Goal: Task Accomplishment & Management: Manage account settings

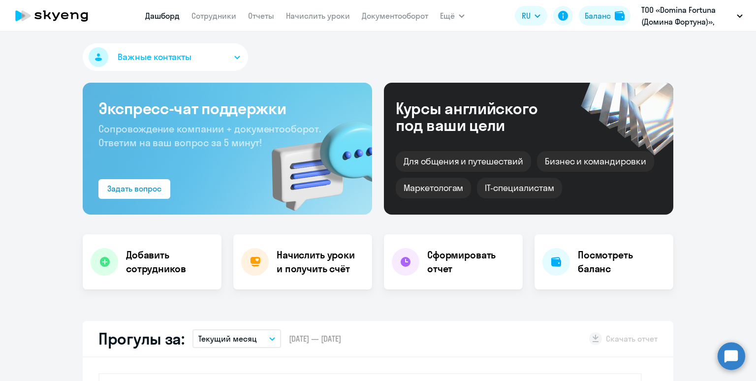
select select "30"
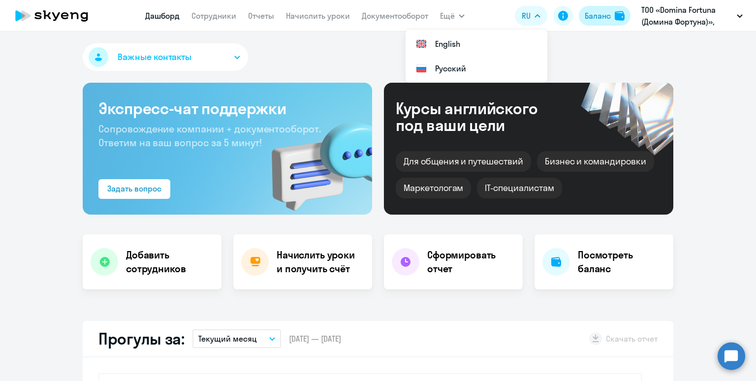
click at [592, 15] on div "Баланс" at bounding box center [597, 16] width 26 height 12
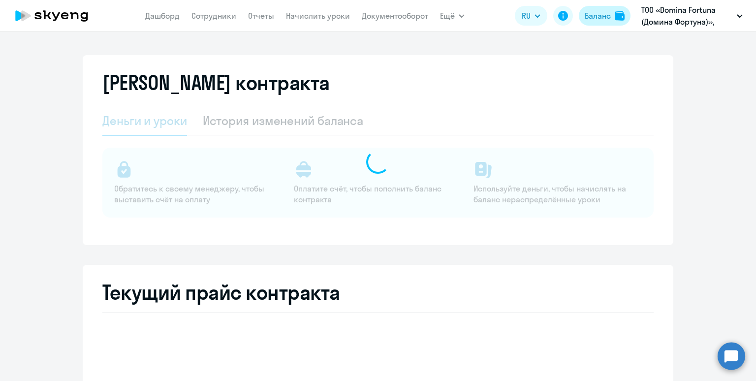
select select "english_adult_not_native_speaker"
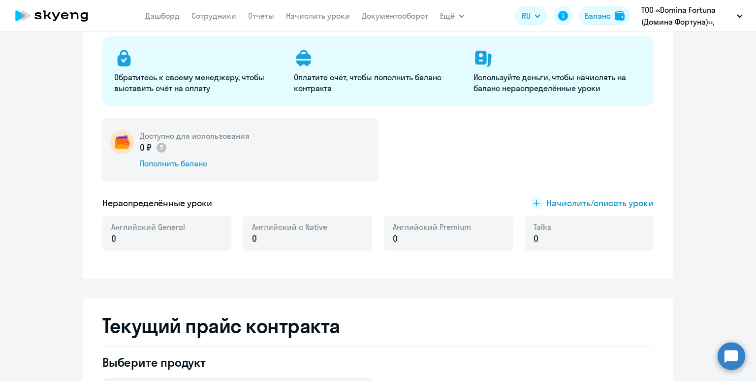
scroll to position [126, 0]
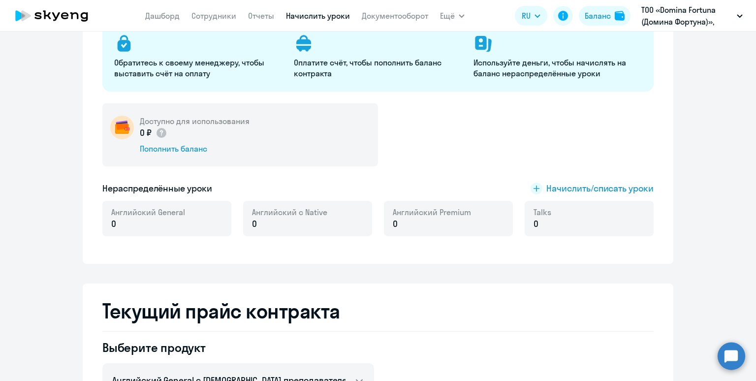
click at [295, 15] on link "Начислить уроки" at bounding box center [318, 16] width 64 height 10
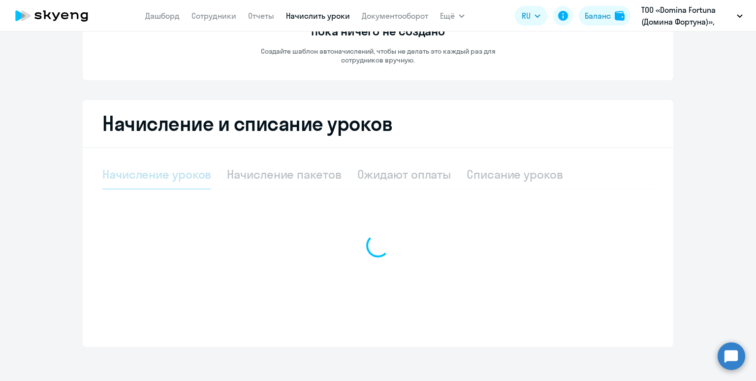
select select "10"
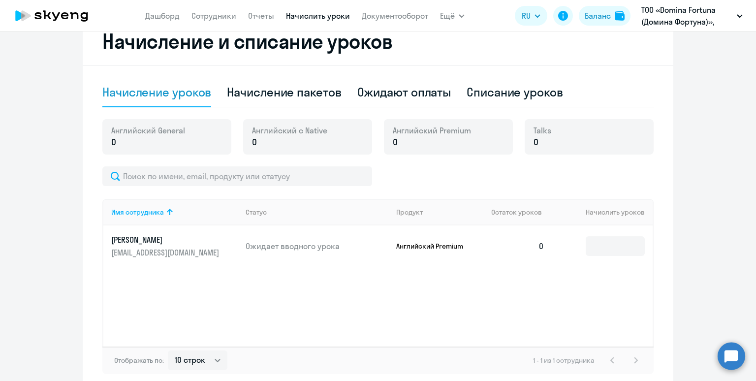
scroll to position [243, 0]
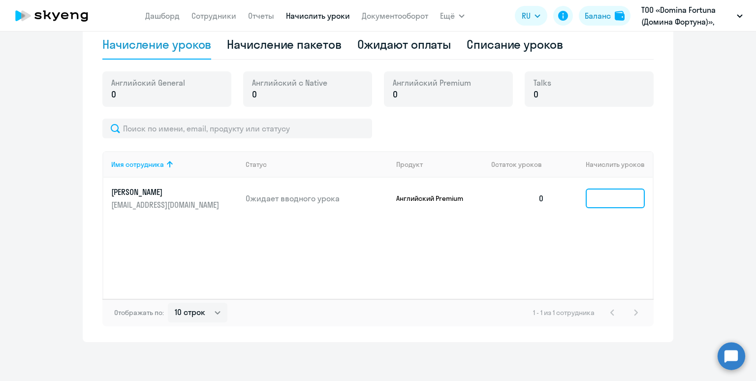
click at [611, 201] on input at bounding box center [614, 198] width 59 height 20
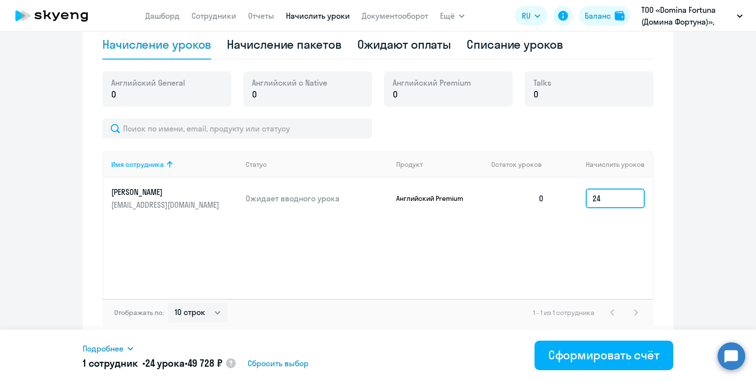
type input "24"
click at [104, 346] on span "Подробнее" at bounding box center [103, 348] width 41 height 12
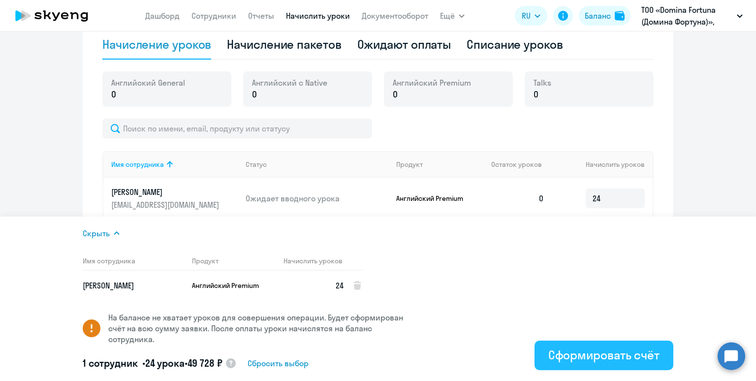
click at [570, 353] on div "Сформировать счёт" at bounding box center [603, 355] width 111 height 16
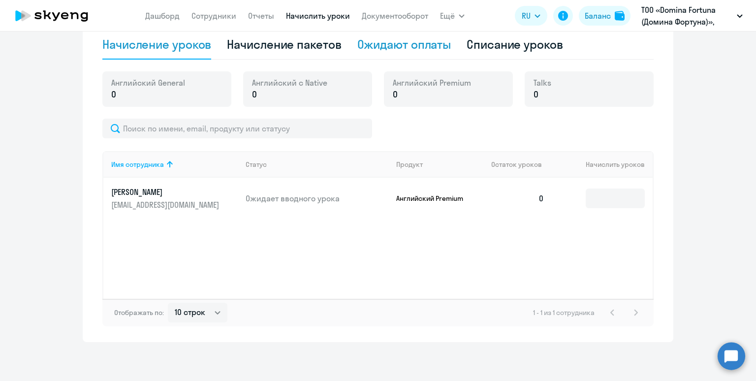
click at [394, 53] on div "Ожидают оплаты" at bounding box center [404, 45] width 94 height 30
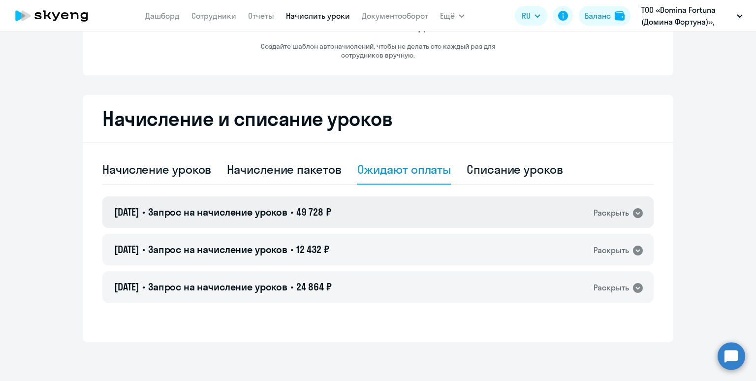
click at [369, 214] on div "03.10.2025 • Запрос на начисление уроков • 49 728 ₽ Раскрыть" at bounding box center [377, 211] width 551 height 31
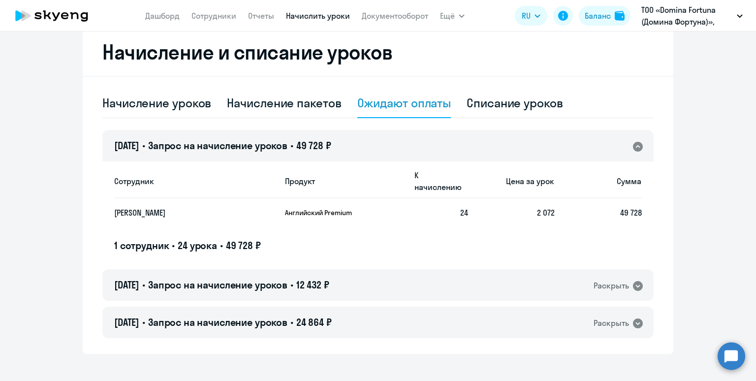
scroll to position [184, 0]
click at [366, 309] on div "03.10.2025 • Запрос на начисление уроков • 24 864 ₽ Раскрыть" at bounding box center [377, 321] width 551 height 31
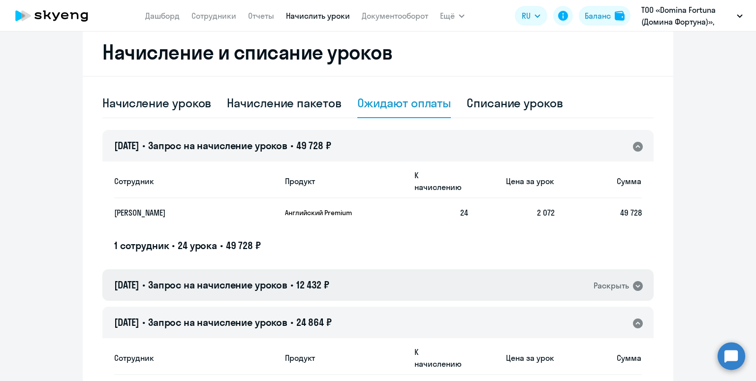
click at [374, 274] on div "03.10.2025 • Запрос на начисление уроков • 12 432 ₽ Раскрыть" at bounding box center [377, 284] width 551 height 31
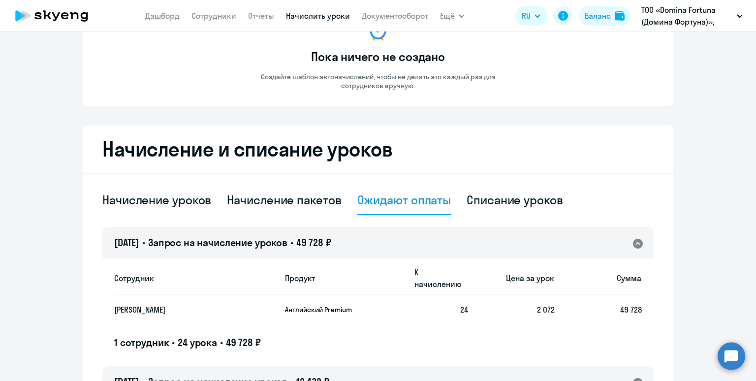
scroll to position [75, 0]
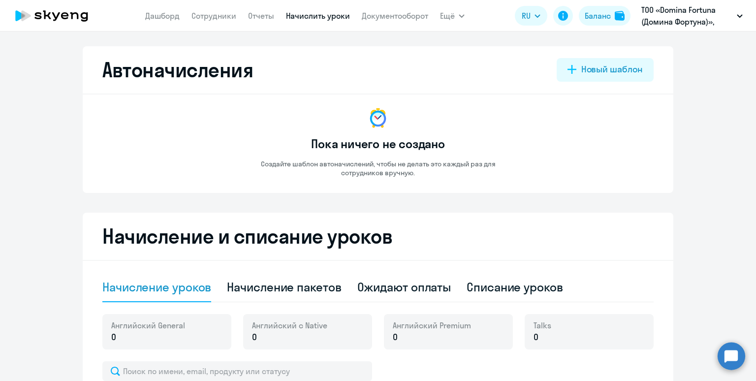
select select "10"
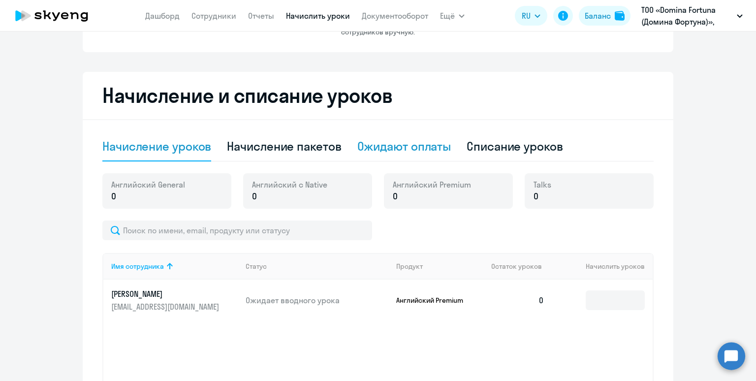
click at [380, 146] on div "Ожидают оплаты" at bounding box center [404, 146] width 94 height 16
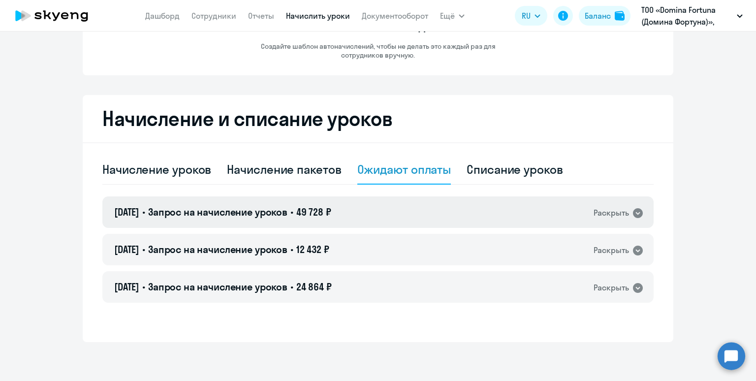
click at [390, 212] on div "03.10.2025 • Запрос на начисление уроков • 49 728 ₽ Раскрыть" at bounding box center [377, 211] width 551 height 31
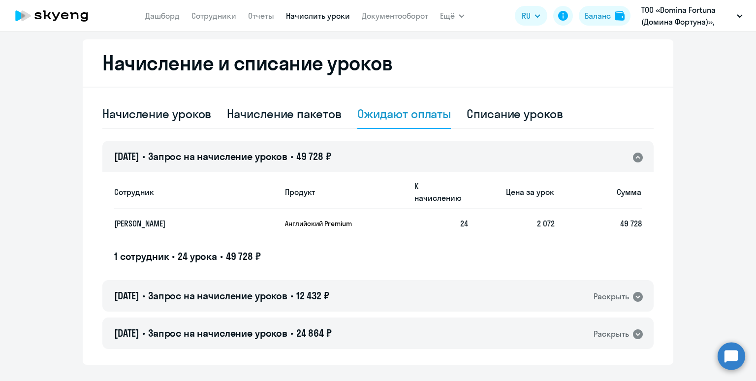
scroll to position [184, 0]
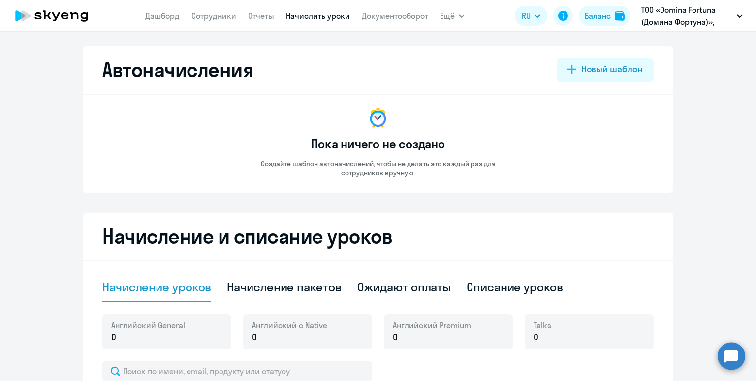
select select "10"
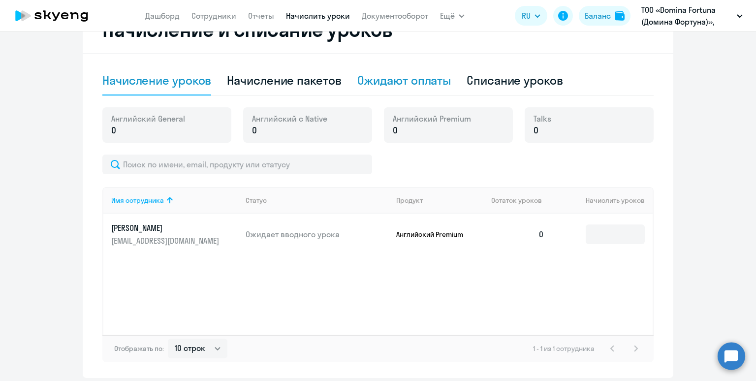
click at [387, 84] on div "Ожидают оплаты" at bounding box center [404, 80] width 94 height 16
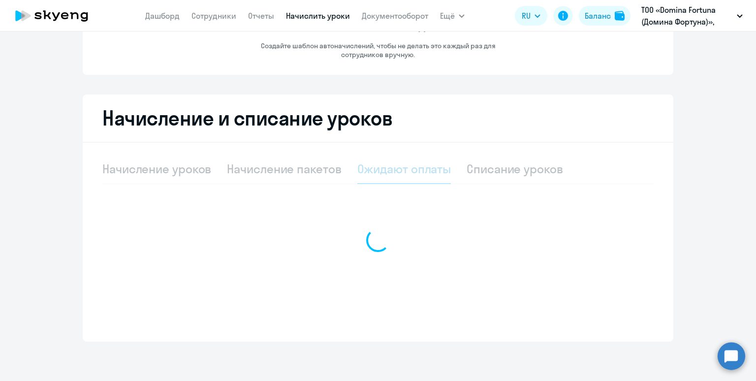
scroll to position [118, 0]
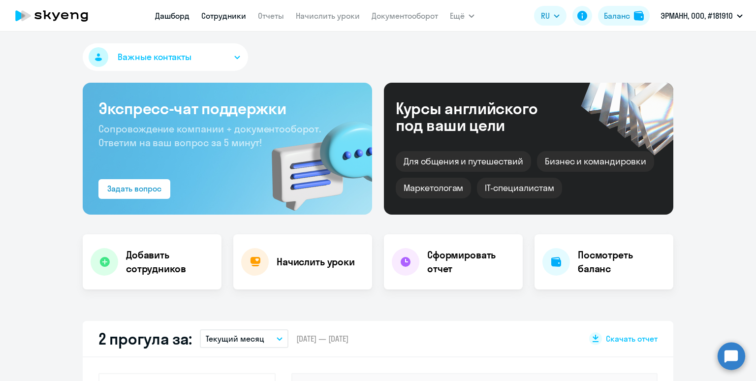
click at [214, 19] on link "Сотрудники" at bounding box center [223, 16] width 45 height 10
select select "30"
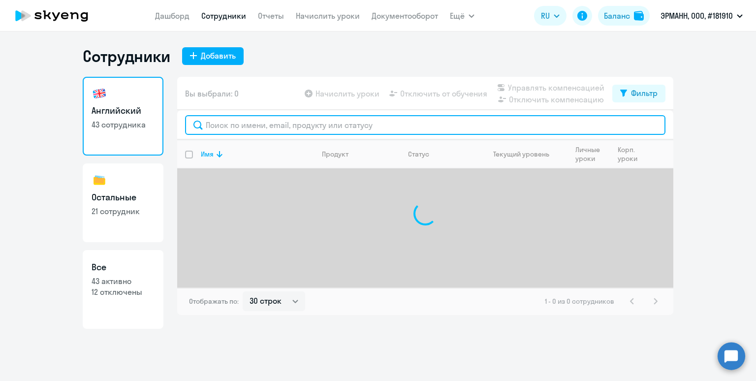
click at [227, 121] on input "text" at bounding box center [425, 125] width 480 height 20
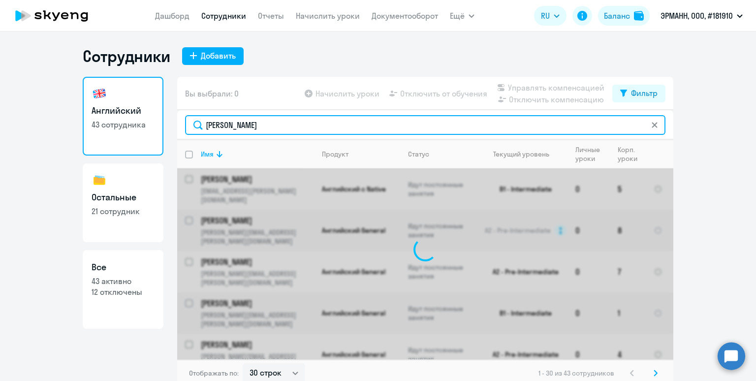
type input "коваленко"
